Goal: Information Seeking & Learning: Learn about a topic

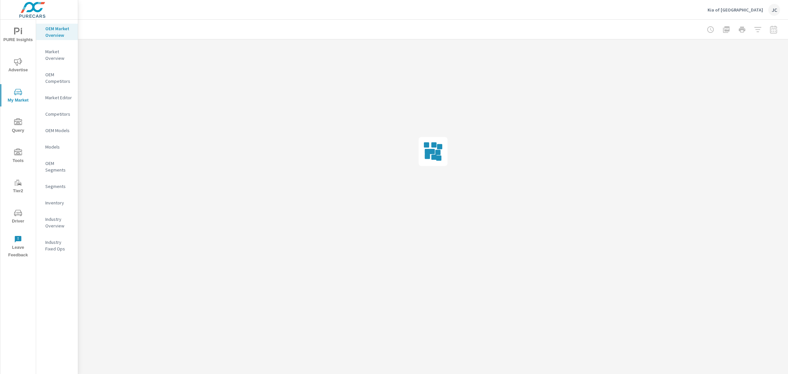
click at [777, 29] on div at bounding box center [742, 29] width 76 height 13
click at [280, 87] on div at bounding box center [433, 151] width 710 height 224
click at [26, 214] on span "Driver" at bounding box center [18, 217] width 32 height 16
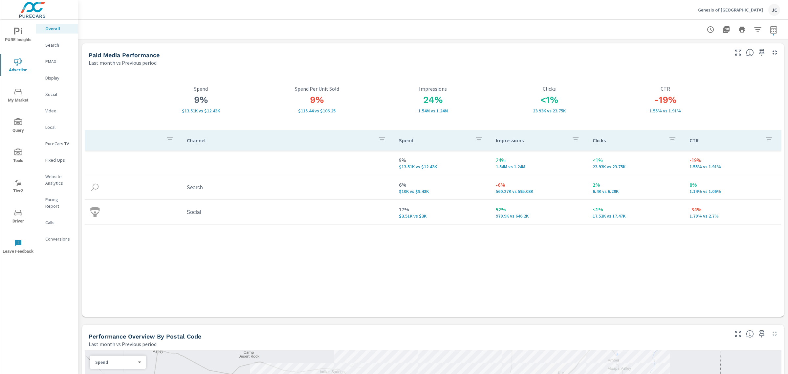
click at [20, 61] on icon "nav menu" at bounding box center [18, 62] width 8 height 8
click at [14, 35] on span "PURE Insights" at bounding box center [18, 36] width 32 height 16
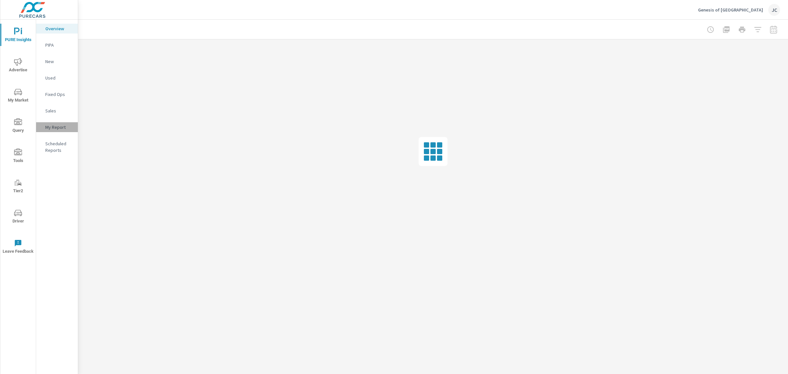
click at [50, 126] on p "My Report" at bounding box center [58, 127] width 27 height 7
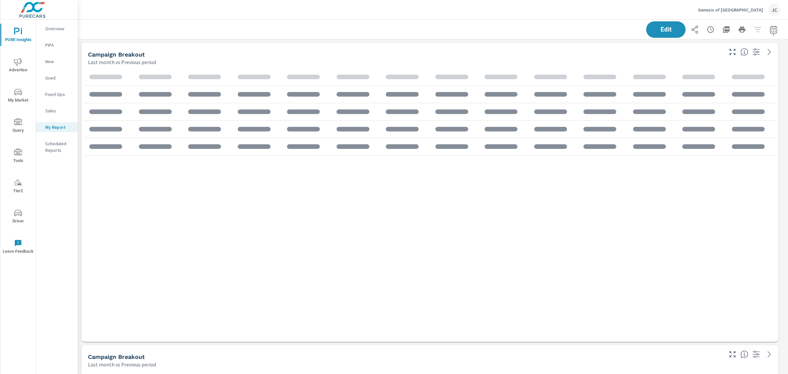
scroll to position [1451, 717]
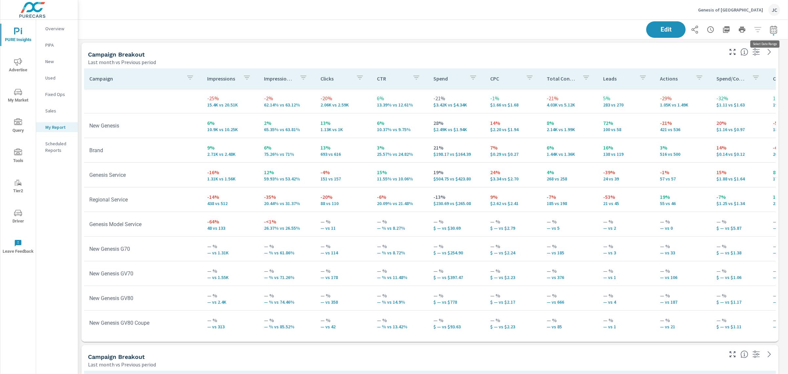
click at [771, 32] on icon "button" at bounding box center [773, 29] width 7 height 8
select select "Last month"
select select "Previous period"
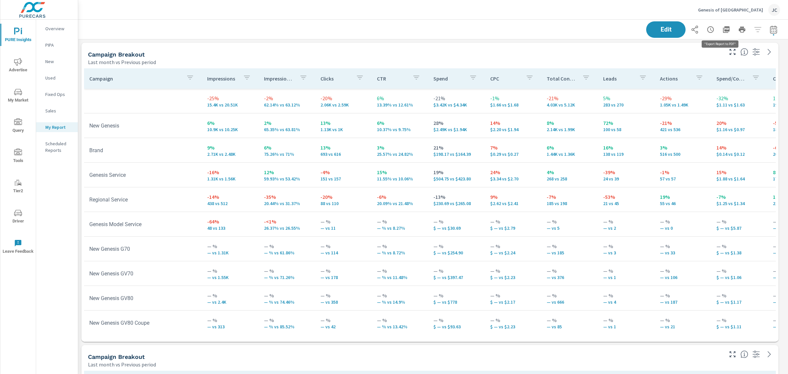
click at [723, 26] on icon "button" at bounding box center [727, 30] width 8 height 8
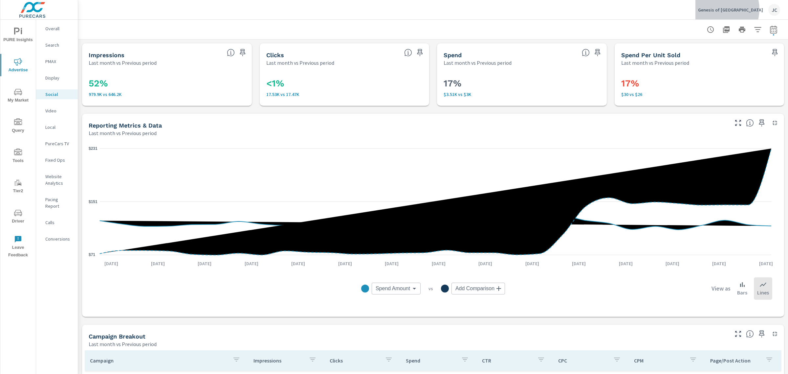
click at [743, 9] on p "Genesis of Las Vegas" at bounding box center [730, 10] width 65 height 6
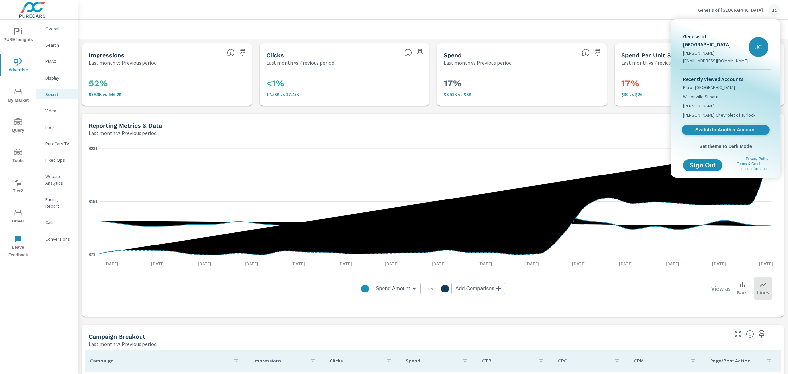
click at [710, 127] on span "Switch to Another Account" at bounding box center [725, 130] width 80 height 6
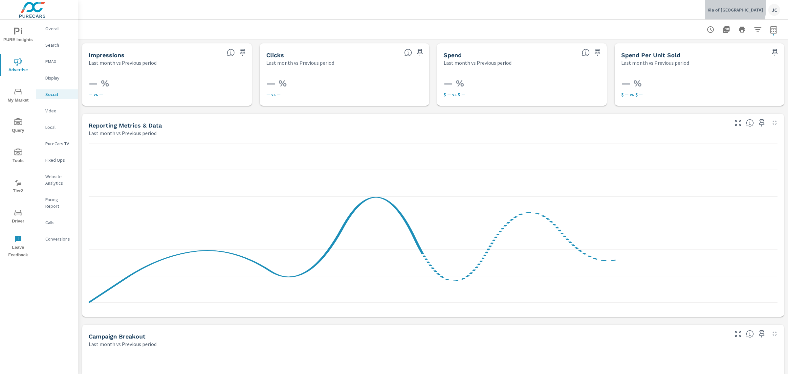
click at [733, 7] on p "Kia of [GEOGRAPHIC_DATA]" at bounding box center [736, 10] width 56 height 6
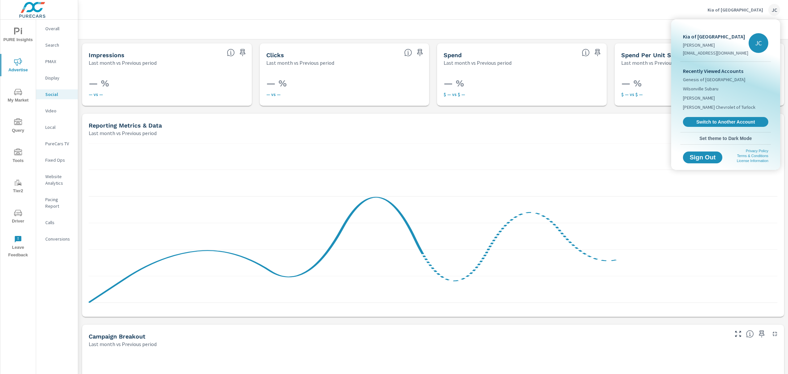
click at [626, 6] on div at bounding box center [394, 187] width 788 height 374
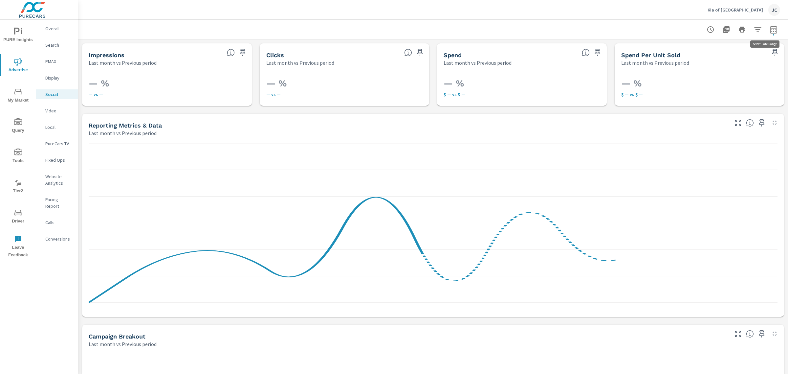
click at [770, 26] on icon "button" at bounding box center [774, 30] width 8 height 8
select select "Last month"
select select "Previous period"
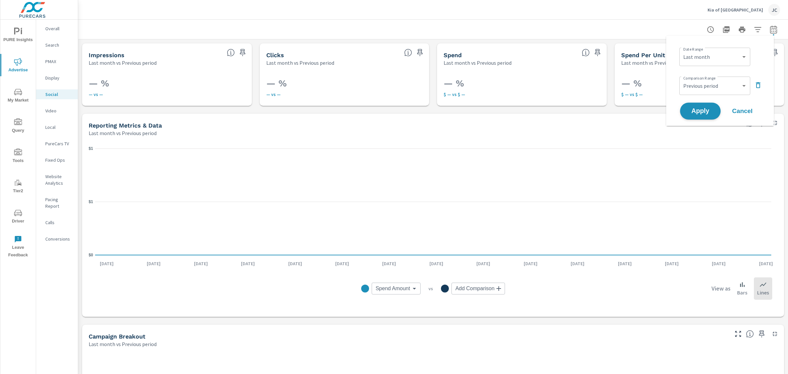
click at [700, 116] on button "Apply" at bounding box center [700, 110] width 41 height 17
click at [20, 206] on button "Driver" at bounding box center [17, 216] width 35 height 22
click at [769, 34] on button "button" at bounding box center [773, 29] width 13 height 13
select select "Last month"
select select "Previous period"
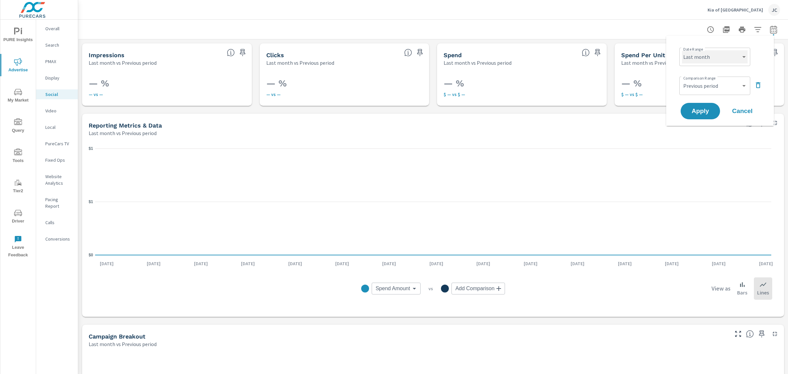
click at [723, 59] on select "Custom Yesterday Last week Last 7 days Last 14 days Last 30 days Last 45 days L…" at bounding box center [715, 56] width 66 height 13
click at [55, 44] on p "Search" at bounding box center [58, 45] width 27 height 7
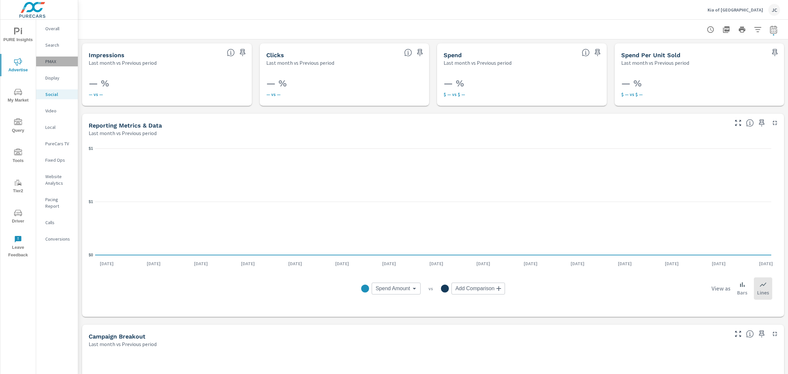
click at [58, 61] on p "PMAX" at bounding box center [58, 61] width 27 height 7
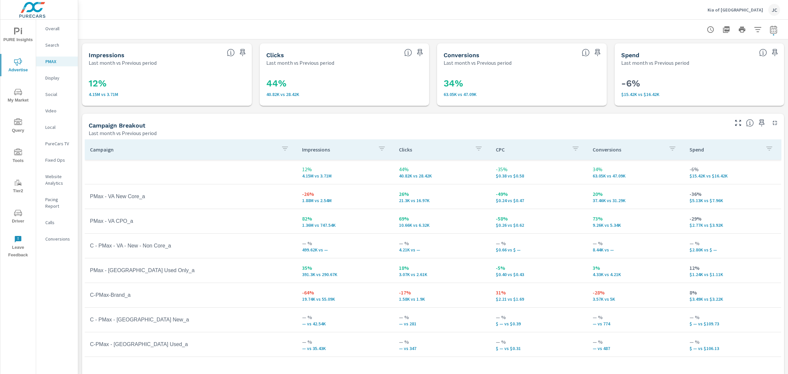
click at [770, 33] on icon "button" at bounding box center [773, 29] width 7 height 8
select select "Last month"
select select "Previous period"
click at [688, 116] on button "Apply" at bounding box center [700, 110] width 41 height 17
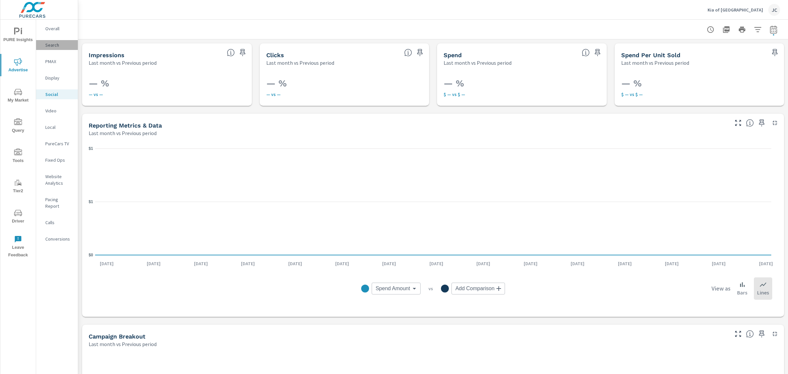
click at [58, 45] on p "Search" at bounding box center [58, 45] width 27 height 7
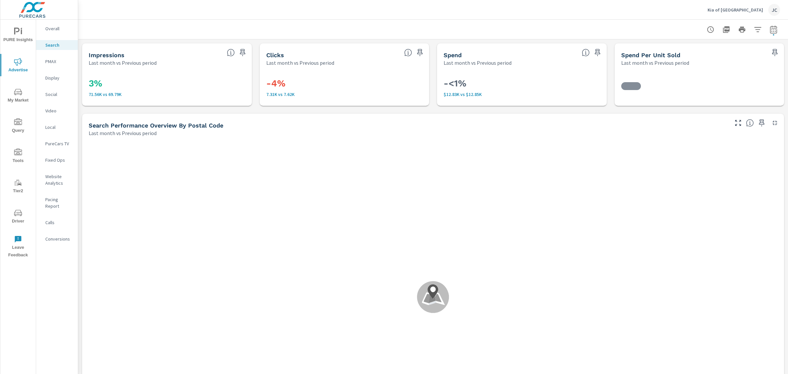
scroll to position [123, 0]
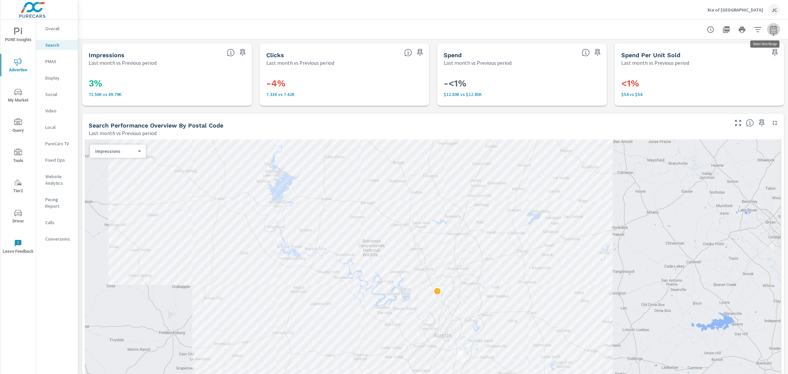
click at [770, 33] on icon "button" at bounding box center [773, 29] width 7 height 8
select select "Last month"
select select "Previous period"
click at [713, 108] on span "Apply" at bounding box center [700, 111] width 27 height 6
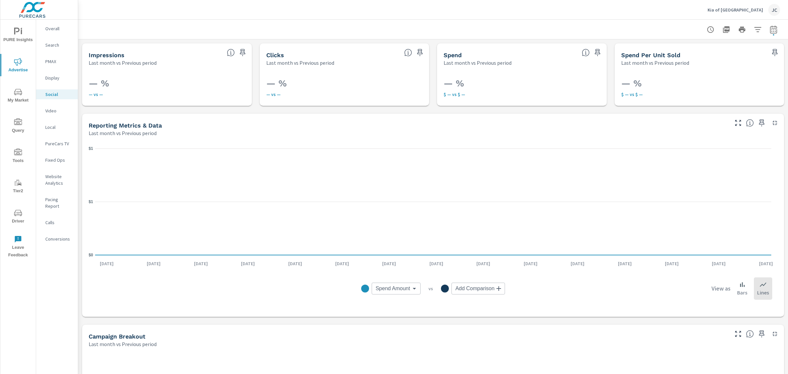
click at [47, 28] on p "Overall" at bounding box center [58, 28] width 27 height 7
click at [52, 202] on p "Pacing Report" at bounding box center [58, 202] width 27 height 13
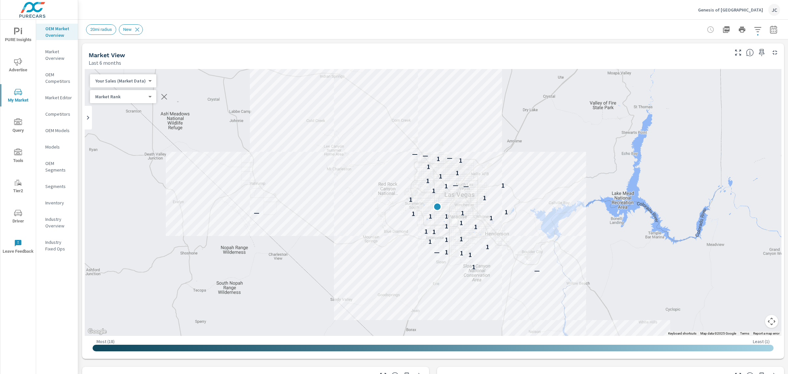
scroll to position [123, 0]
click at [770, 29] on icon "button" at bounding box center [774, 30] width 8 height 8
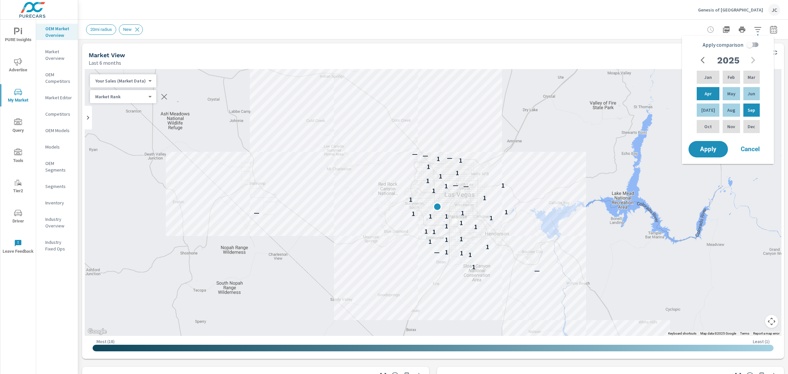
click at [748, 45] on input "Apply comparison" at bounding box center [749, 44] width 37 height 12
checkbox input "true"
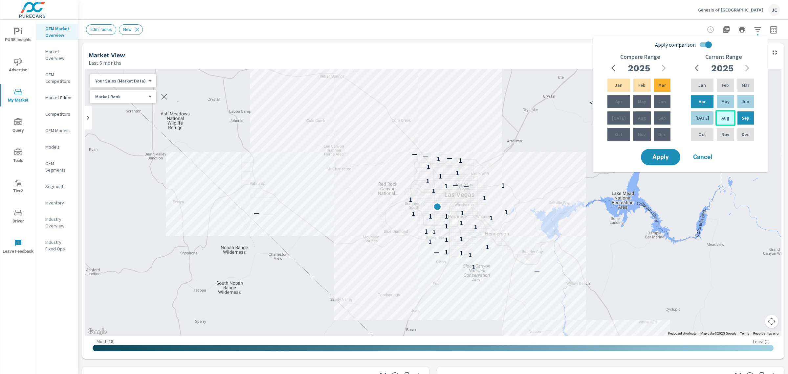
click at [726, 118] on p "Aug" at bounding box center [726, 118] width 8 height 7
click at [695, 118] on div "Jul" at bounding box center [702, 118] width 25 height 16
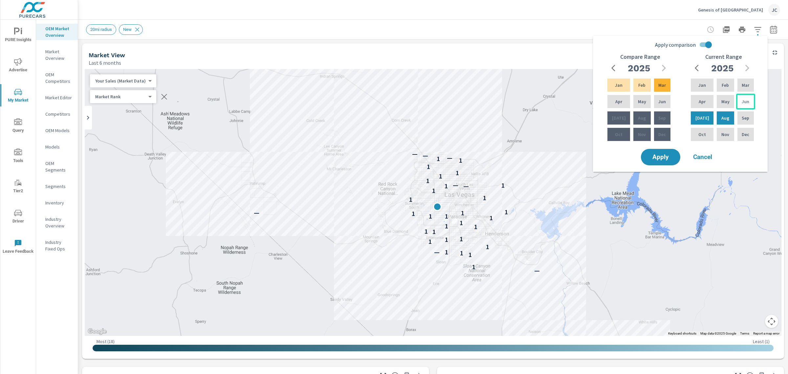
click at [747, 98] on p "Jun" at bounding box center [746, 101] width 8 height 7
click at [739, 83] on div "Mar" at bounding box center [745, 85] width 19 height 16
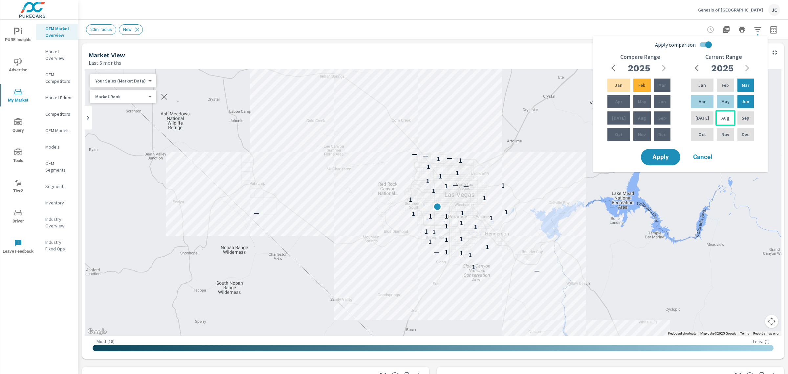
click at [725, 116] on p "Aug" at bounding box center [726, 118] width 8 height 7
click at [706, 150] on button "Cancel" at bounding box center [702, 157] width 39 height 16
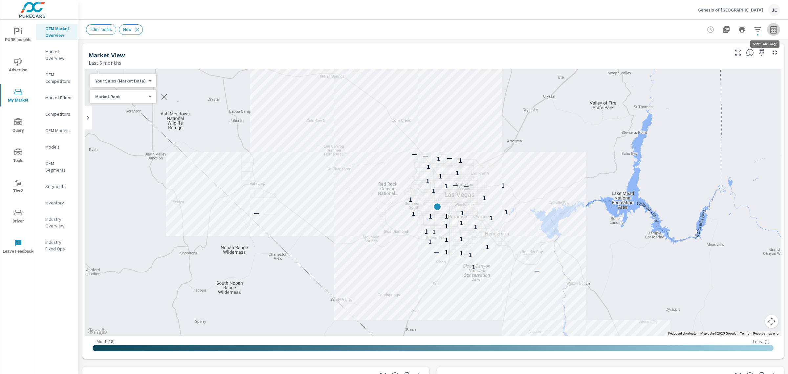
click at [770, 31] on icon "button" at bounding box center [773, 29] width 7 height 8
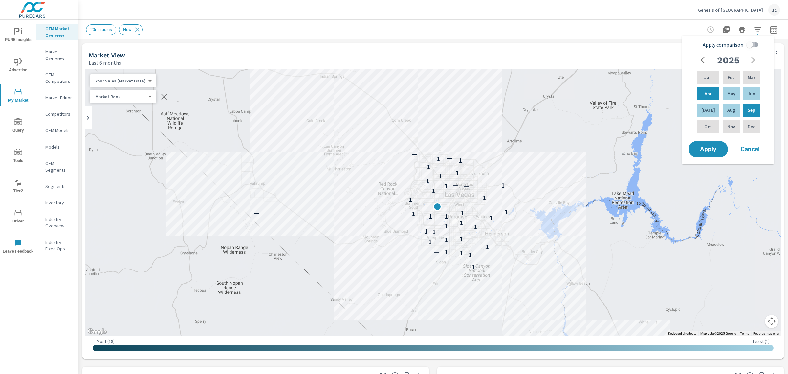
click at [750, 46] on input "Apply comparison" at bounding box center [749, 44] width 37 height 12
checkbox input "true"
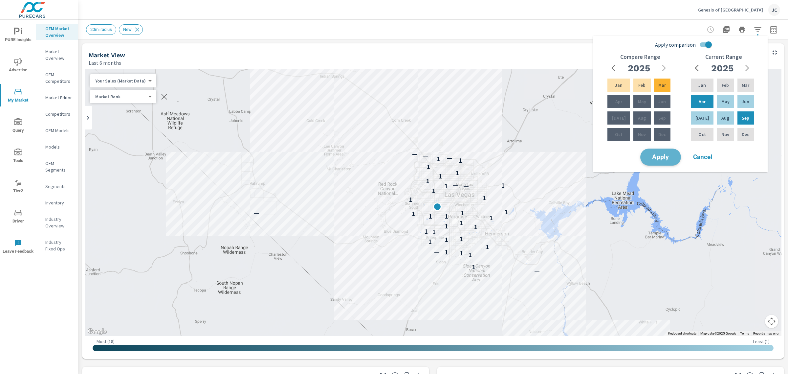
click at [672, 158] on span "Apply" at bounding box center [660, 157] width 27 height 6
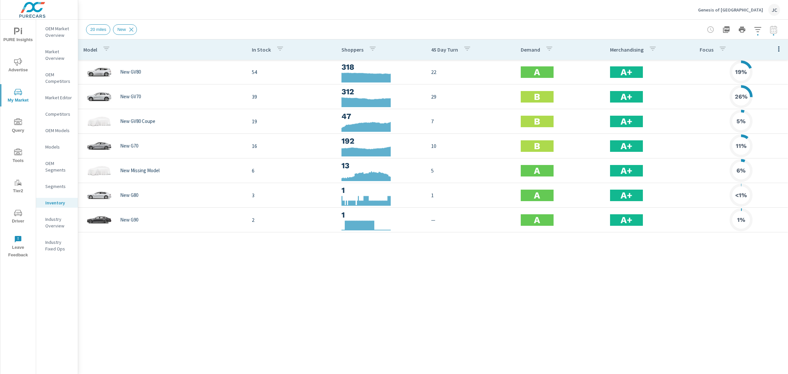
click at [774, 29] on div at bounding box center [742, 29] width 76 height 13
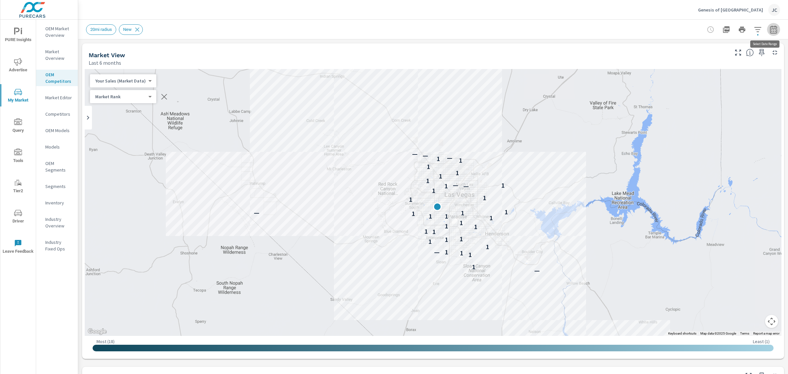
click at [770, 32] on icon "button" at bounding box center [774, 30] width 8 height 8
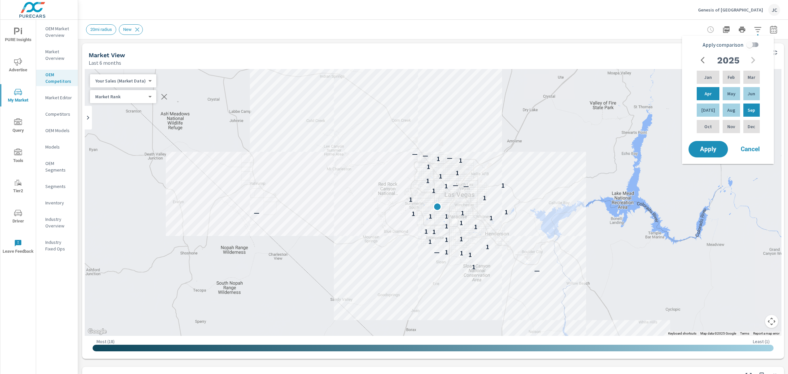
click at [751, 43] on input "Apply comparison" at bounding box center [749, 44] width 37 height 12
checkbox input "true"
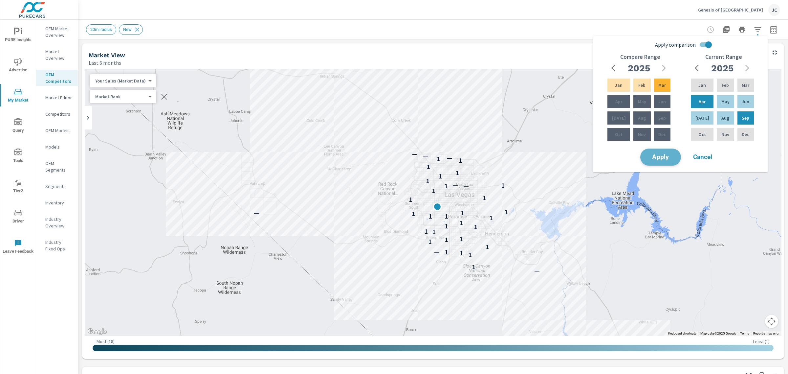
click at [659, 158] on span "Apply" at bounding box center [660, 157] width 27 height 6
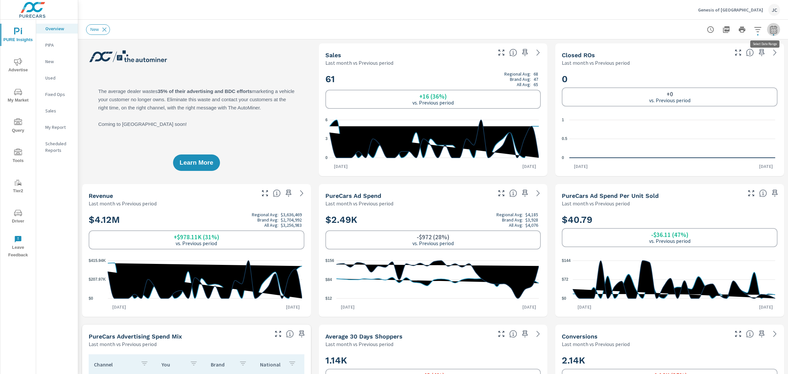
click at [767, 34] on button "button" at bounding box center [773, 29] width 13 height 13
select select "Last month"
select select "Previous period"
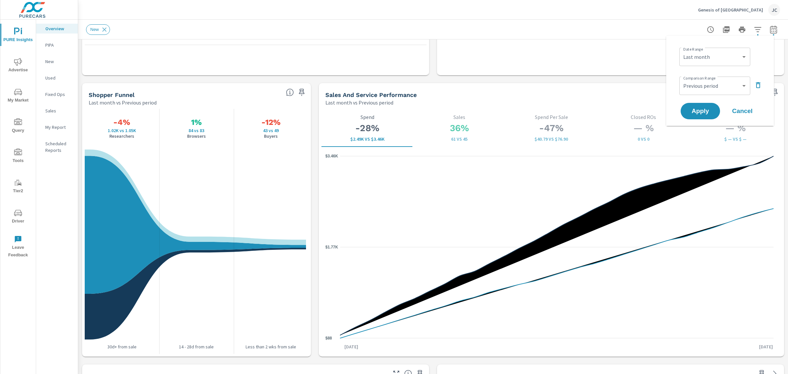
scroll to position [787, 0]
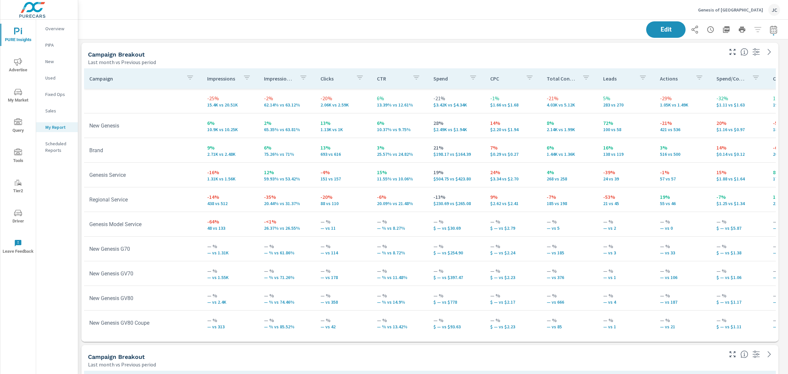
scroll to position [1451, 717]
click at [18, 212] on icon "nav menu" at bounding box center [18, 213] width 8 height 6
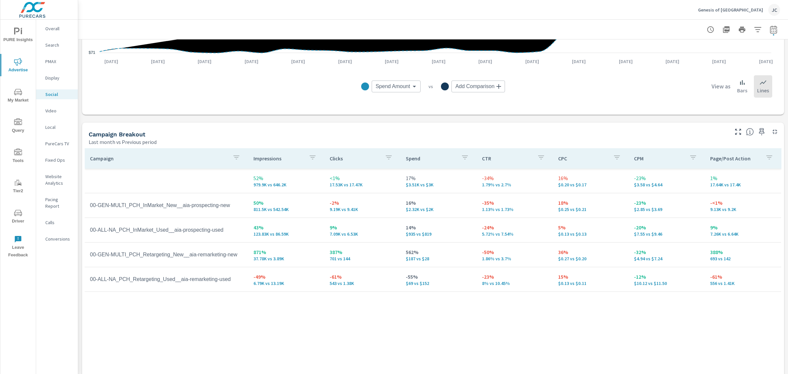
scroll to position [205, 0]
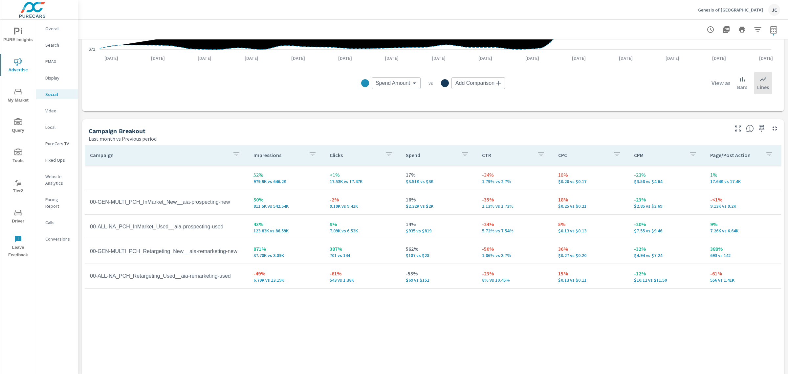
click at [327, 68] on div "Spend Amount Spend Amount ​ vs Add Comparison ​ View as Bars Lines" at bounding box center [433, 83] width 679 height 33
click at [770, 30] on icon "button" at bounding box center [773, 29] width 7 height 8
select select "Last month"
select select "Previous period"
click at [575, 68] on div "Spend Amount Spend Amount ​ vs Add Comparison ​ View as Bars Lines" at bounding box center [433, 83] width 679 height 33
